Goal: Task Accomplishment & Management: Use online tool/utility

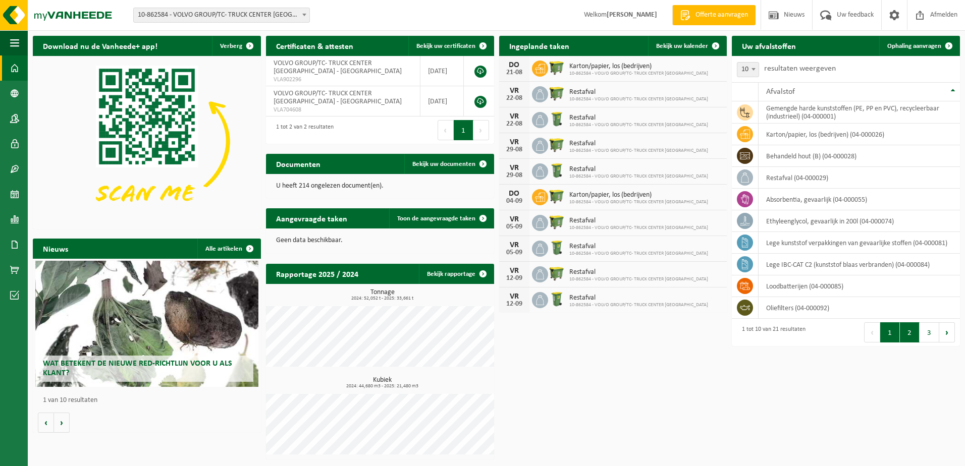
click at [907, 330] on button "2" at bounding box center [910, 333] width 20 height 20
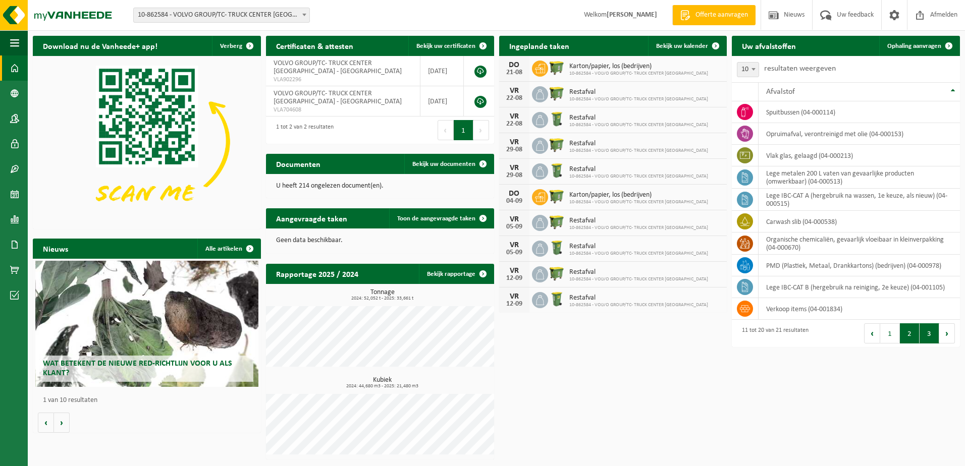
click at [927, 332] on button "3" at bounding box center [930, 334] width 20 height 20
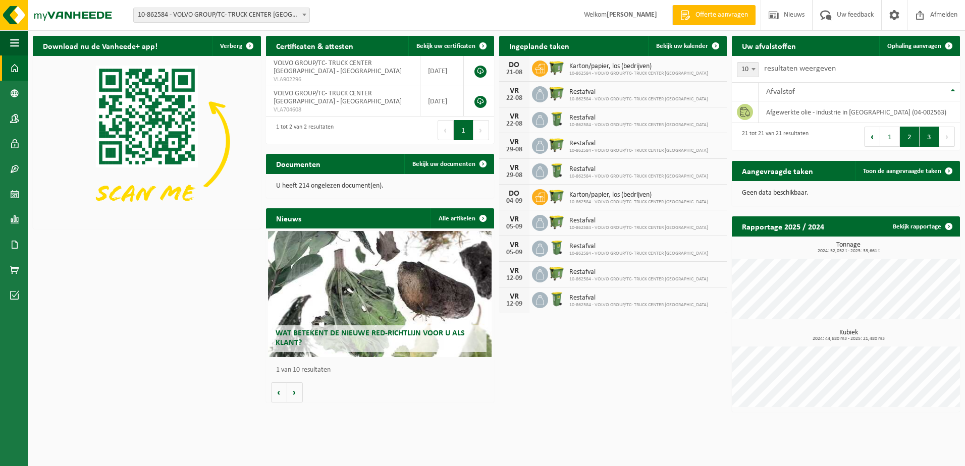
click at [906, 140] on button "2" at bounding box center [910, 137] width 20 height 20
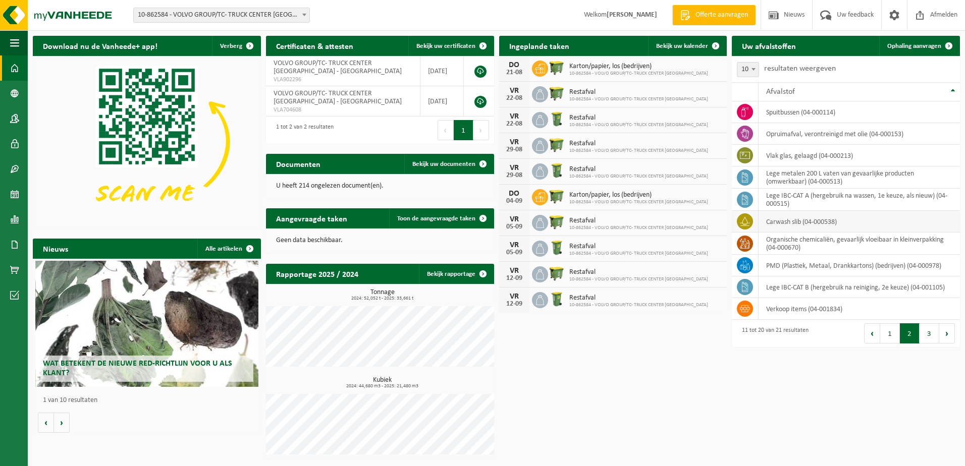
click at [781, 226] on td "carwash slib (04-000538)" at bounding box center [859, 222] width 201 height 22
drag, startPoint x: 781, startPoint y: 226, endPoint x: 739, endPoint y: 224, distance: 41.9
click at [739, 224] on span at bounding box center [745, 222] width 16 height 16
click at [919, 50] on link "Ophaling aanvragen" at bounding box center [919, 46] width 80 height 20
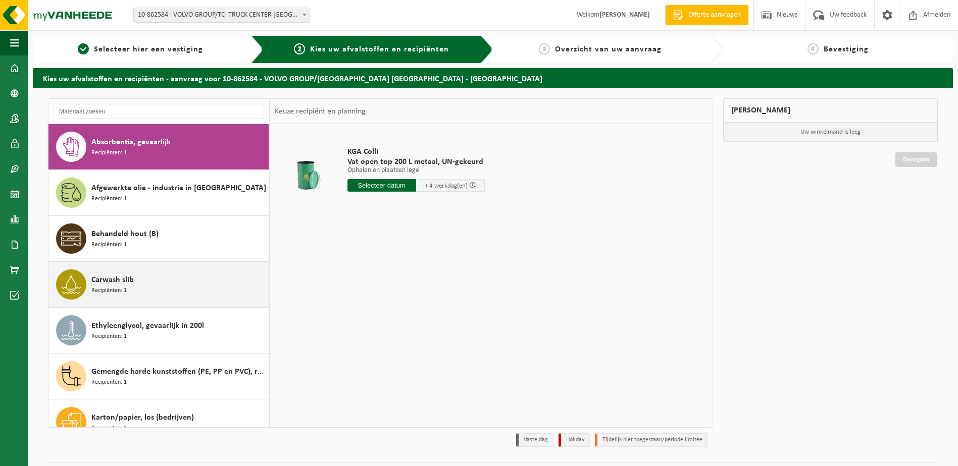
click at [101, 289] on span "Recipiënten: 1" at bounding box center [108, 291] width 35 height 10
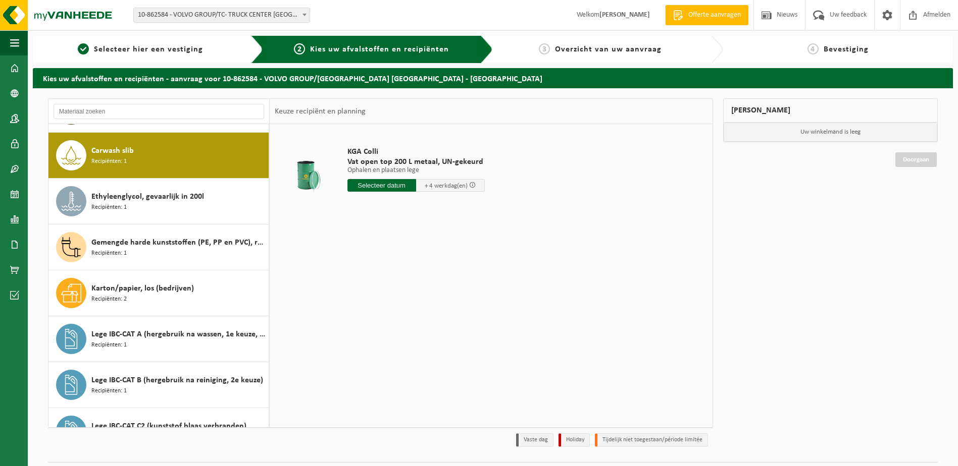
scroll to position [138, 0]
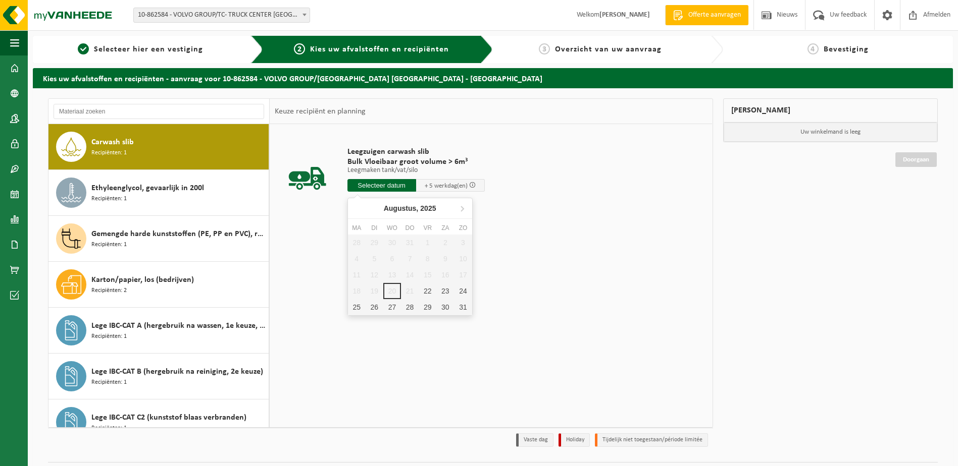
click at [402, 188] on input "text" at bounding box center [381, 185] width 69 height 13
click at [608, 270] on div "Leegzuigen carwash slib Bulk Vloeibaar groot volume > 6m³ Leegmaken tank/vat/si…" at bounding box center [491, 275] width 442 height 303
click at [380, 184] on input "text" at bounding box center [381, 185] width 69 height 13
click at [377, 308] on div "26" at bounding box center [374, 307] width 18 height 16
type input "Van 2025-08-26"
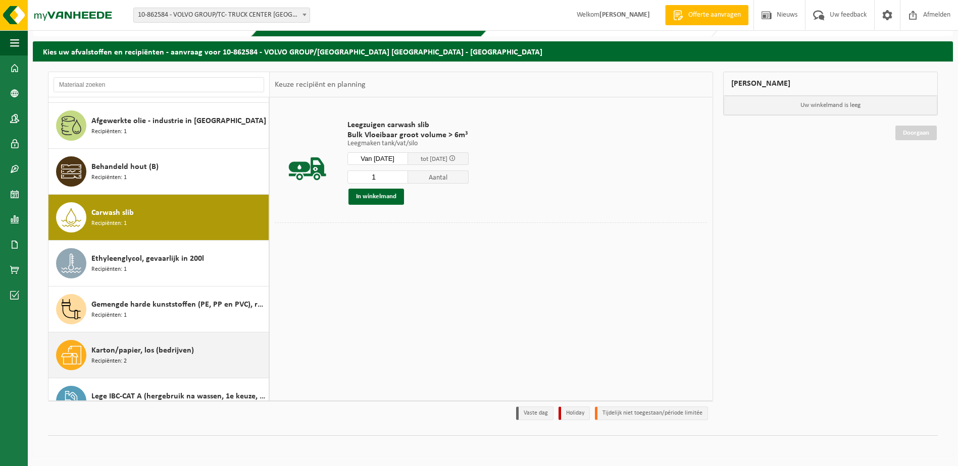
scroll to position [0, 0]
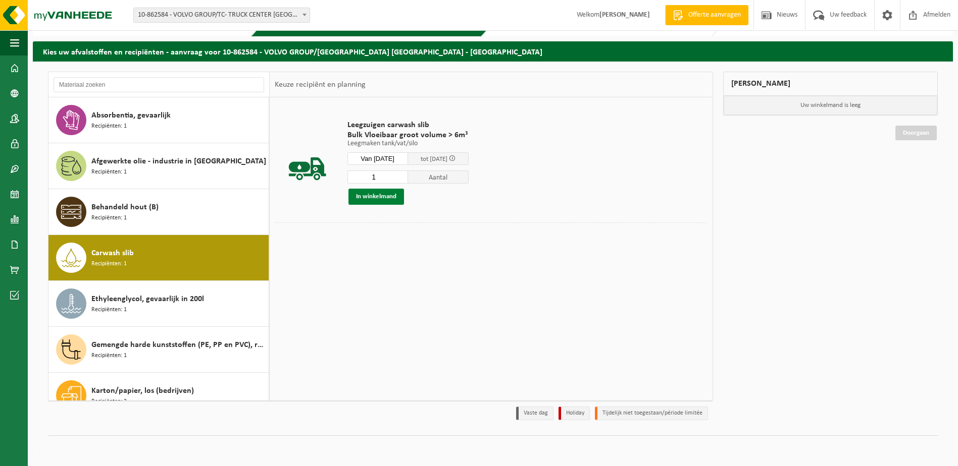
click at [397, 198] on button "In winkelmand" at bounding box center [376, 197] width 56 height 16
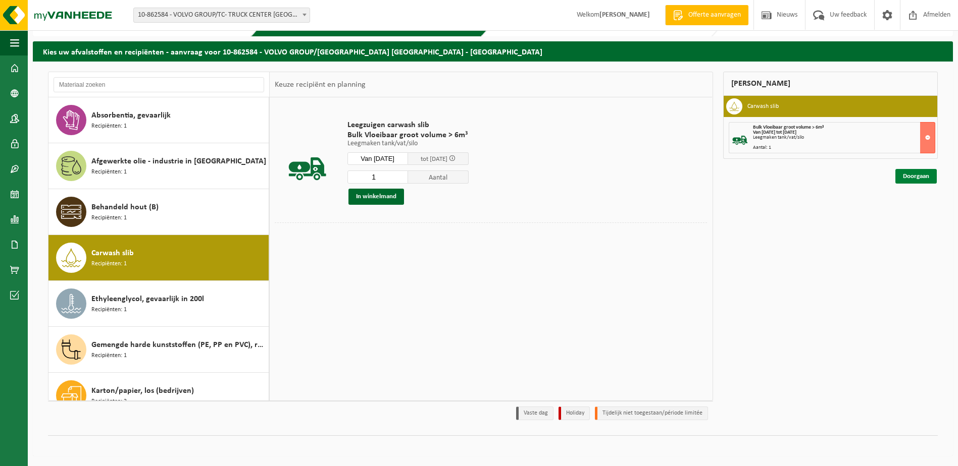
click at [911, 173] on link "Doorgaan" at bounding box center [915, 176] width 41 height 15
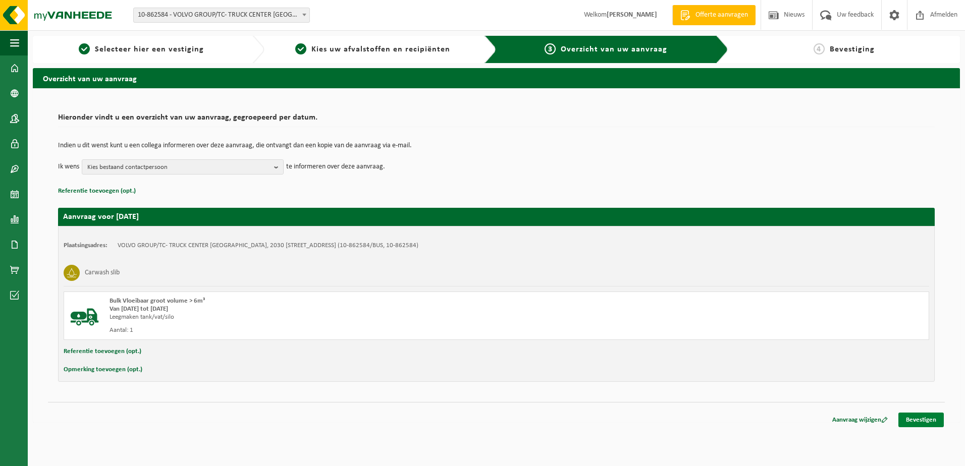
click at [932, 423] on link "Bevestigen" at bounding box center [921, 420] width 45 height 15
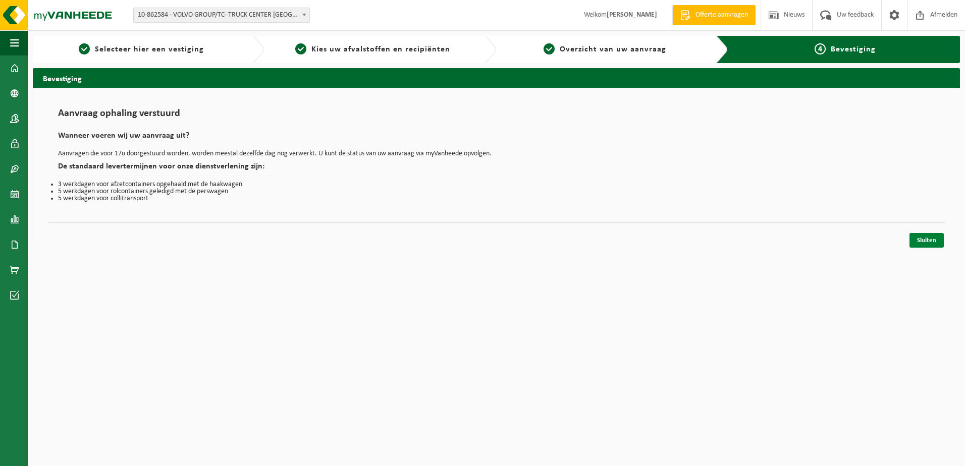
click at [912, 237] on link "Sluiten" at bounding box center [927, 240] width 34 height 15
